Goal: Find contact information

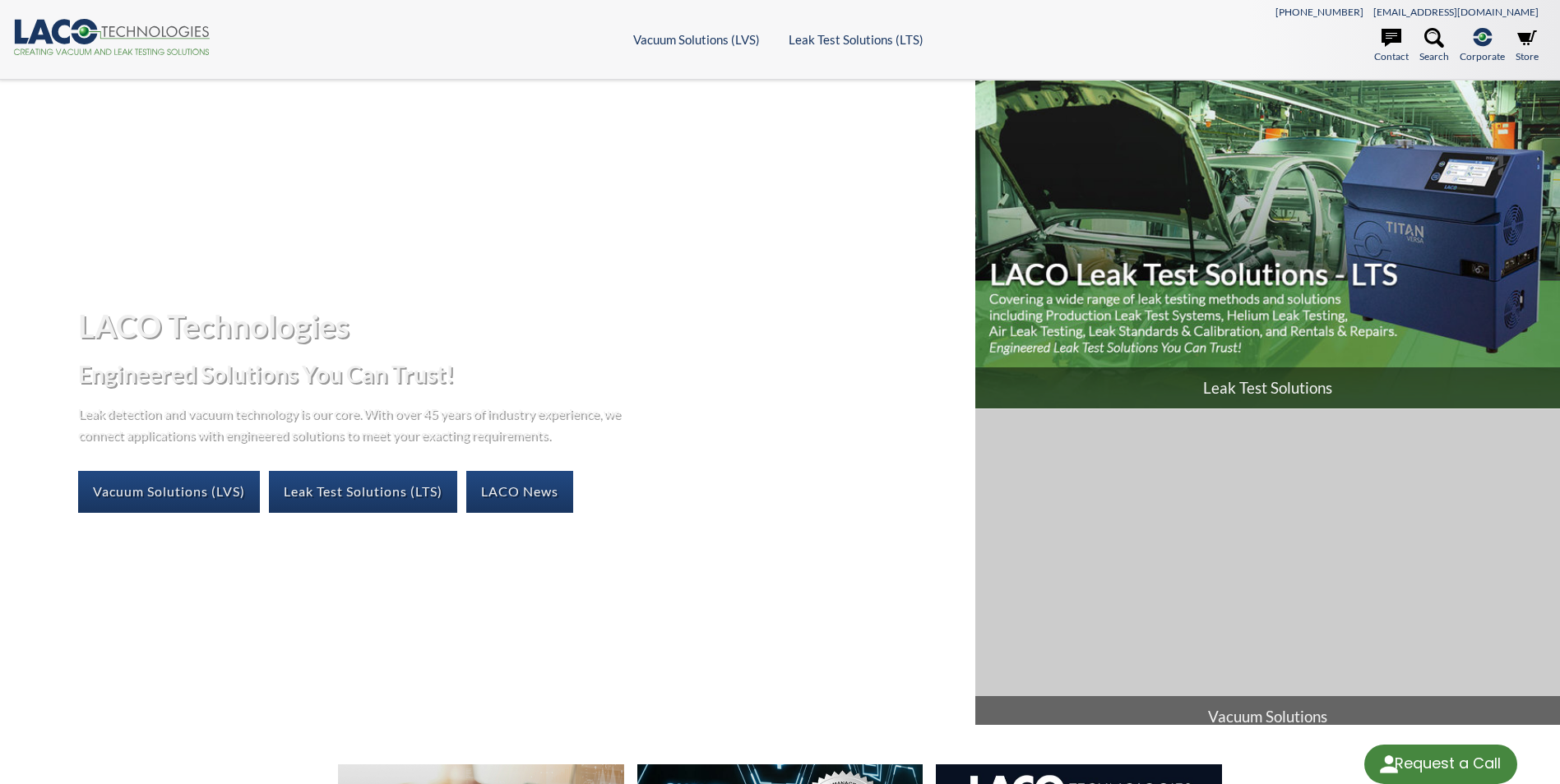
select select "Language Translate Widget"
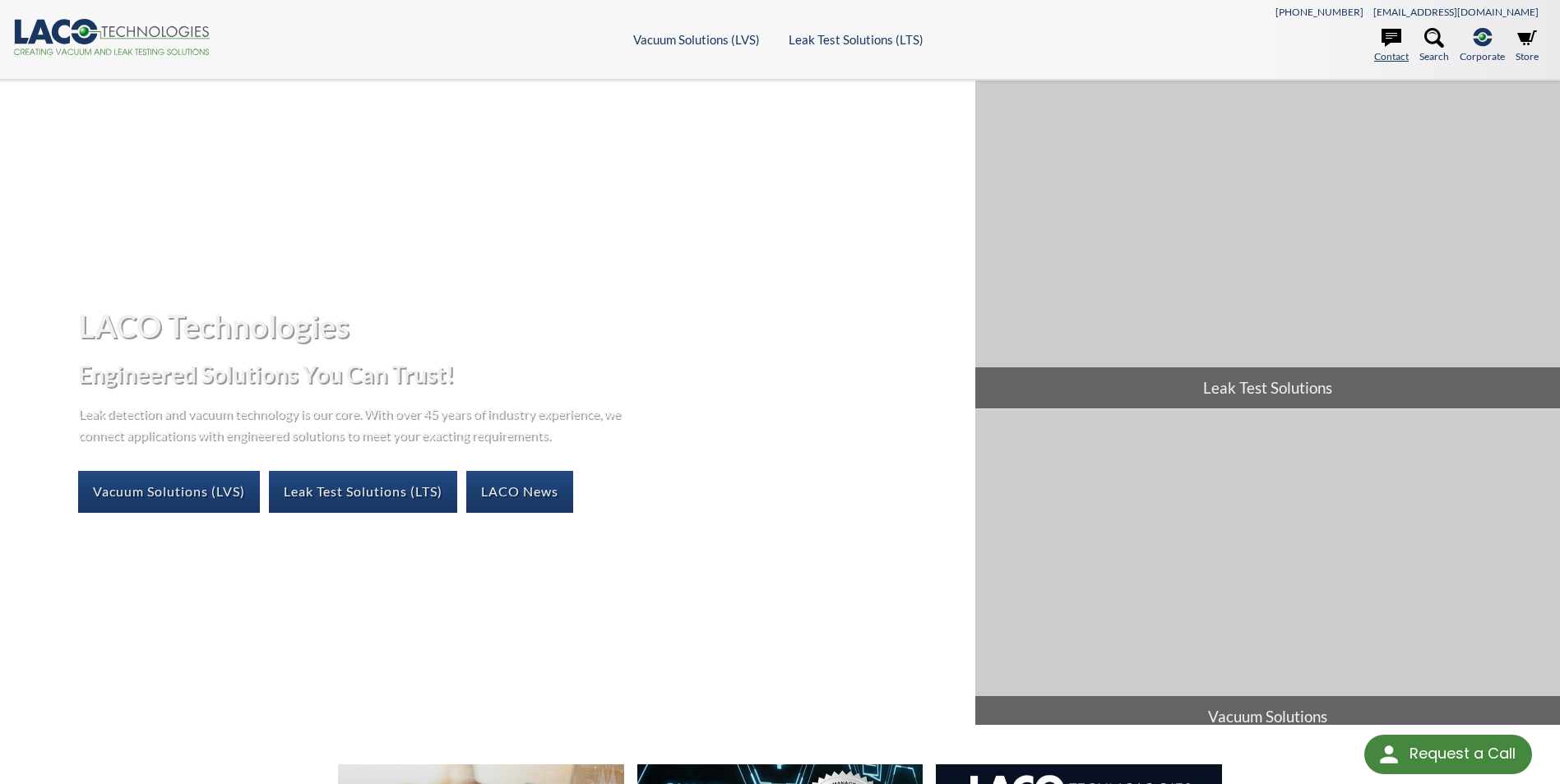
click at [1403, 40] on link "Contact" at bounding box center [1391, 46] width 34 height 36
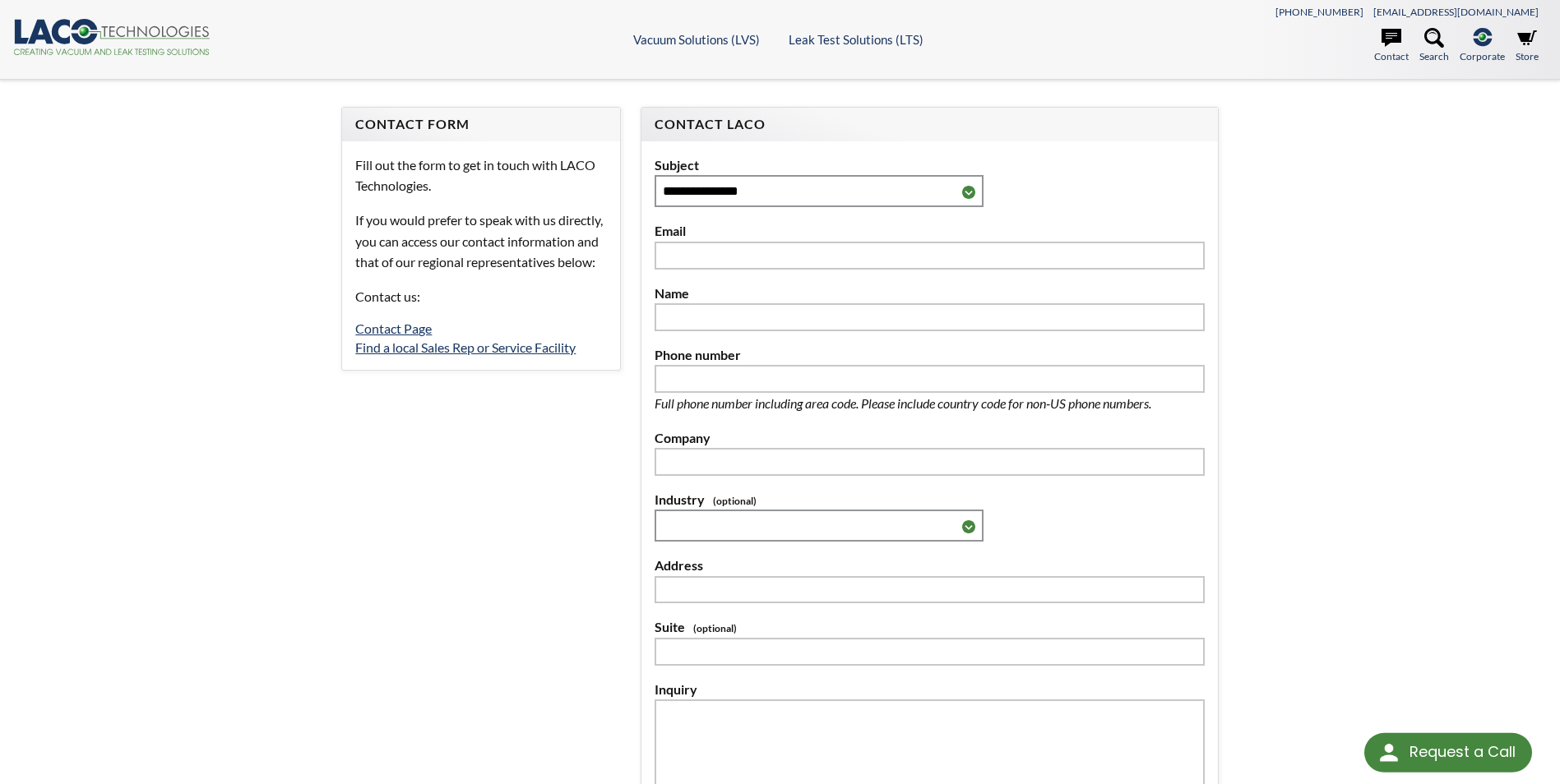
select select "Language Translate Widget"
click at [1481, 10] on link "[EMAIL_ADDRESS][DOMAIN_NAME]" at bounding box center [1455, 11] width 165 height 12
